Goal: Task Accomplishment & Management: Use online tool/utility

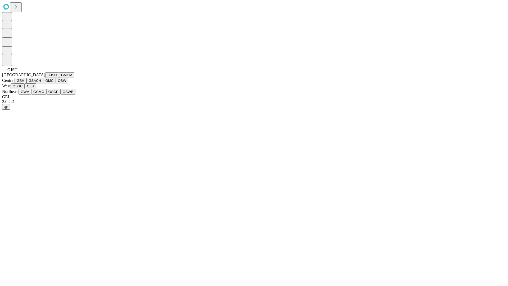
click at [45, 78] on button "GJSH" at bounding box center [52, 75] width 14 height 6
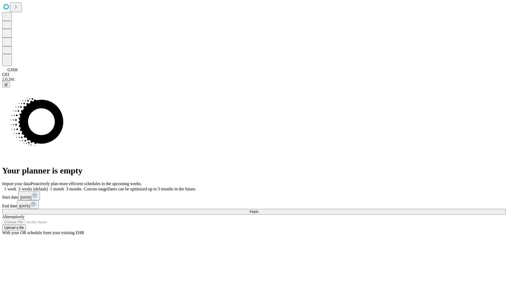
click at [48, 187] on label "2 weeks (default)" at bounding box center [31, 189] width 31 height 4
click at [258, 210] on span "Fetch" at bounding box center [253, 212] width 9 height 4
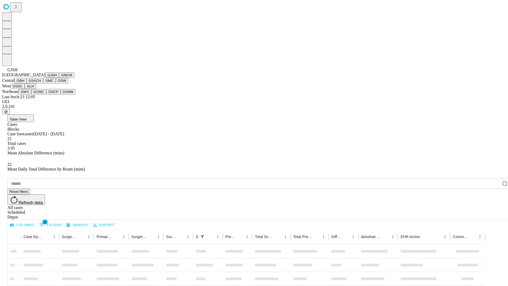
click at [59, 78] on button "GMCM" at bounding box center [66, 75] width 15 height 6
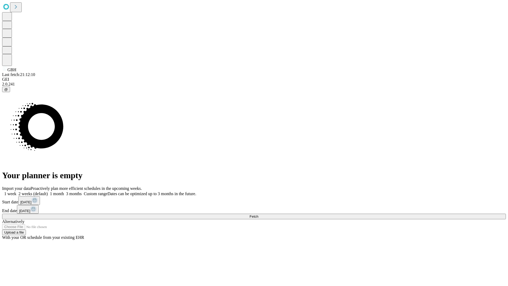
click at [48, 191] on label "2 weeks (default)" at bounding box center [31, 193] width 31 height 4
click at [258, 214] on span "Fetch" at bounding box center [253, 216] width 9 height 4
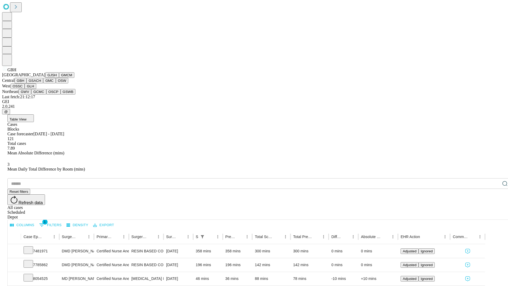
click at [41, 83] on button "GSACH" at bounding box center [34, 81] width 17 height 6
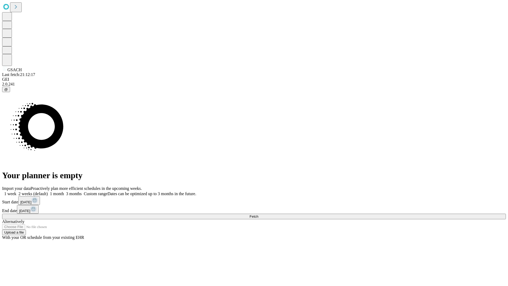
click at [48, 191] on label "2 weeks (default)" at bounding box center [31, 193] width 31 height 4
click at [258, 214] on span "Fetch" at bounding box center [253, 216] width 9 height 4
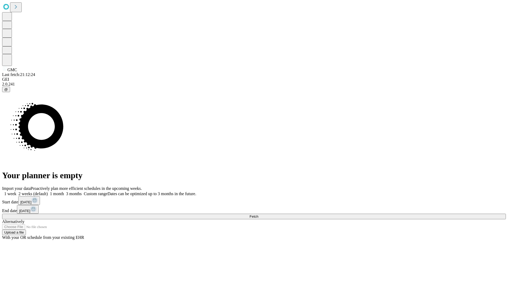
click at [48, 191] on label "2 weeks (default)" at bounding box center [31, 193] width 31 height 4
click at [258, 214] on span "Fetch" at bounding box center [253, 216] width 9 height 4
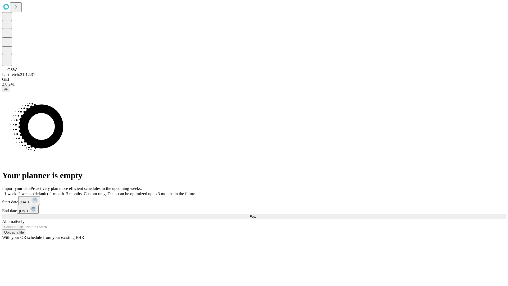
click at [48, 191] on label "2 weeks (default)" at bounding box center [31, 193] width 31 height 4
click at [258, 214] on span "Fetch" at bounding box center [253, 216] width 9 height 4
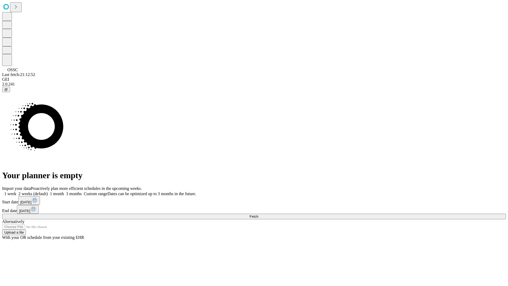
click at [48, 191] on label "2 weeks (default)" at bounding box center [31, 193] width 31 height 4
click at [258, 214] on span "Fetch" at bounding box center [253, 216] width 9 height 4
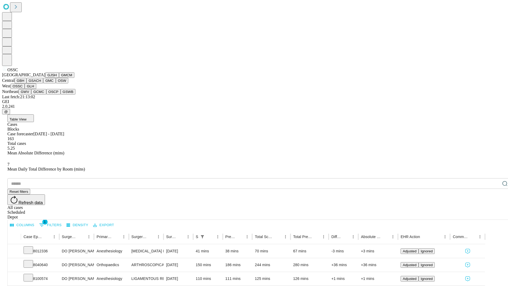
click at [36, 89] on button "GLH" at bounding box center [30, 86] width 11 height 6
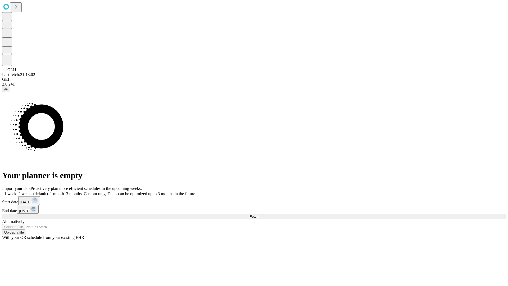
click at [48, 191] on label "2 weeks (default)" at bounding box center [31, 193] width 31 height 4
click at [258, 214] on span "Fetch" at bounding box center [253, 216] width 9 height 4
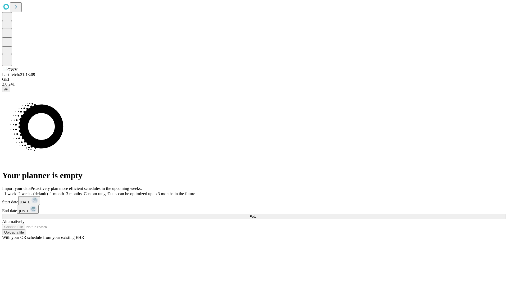
click at [258, 214] on span "Fetch" at bounding box center [253, 216] width 9 height 4
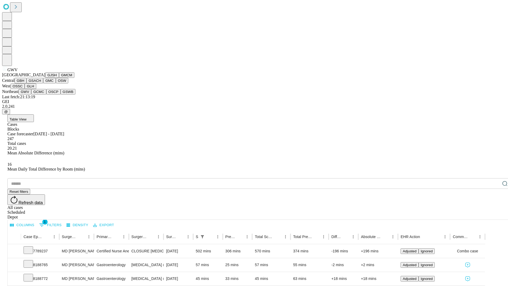
click at [41, 94] on button "GCMC" at bounding box center [38, 92] width 15 height 6
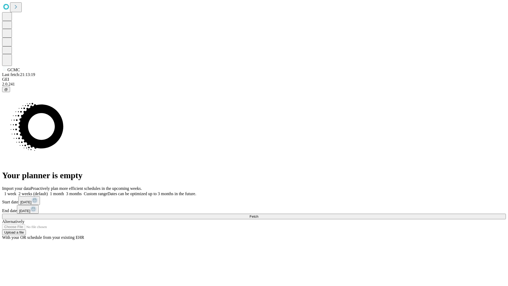
click at [48, 191] on label "2 weeks (default)" at bounding box center [31, 193] width 31 height 4
click at [258, 214] on span "Fetch" at bounding box center [253, 216] width 9 height 4
